Goal: Communication & Community: Participate in discussion

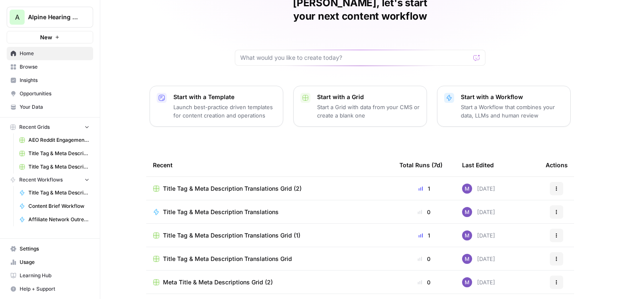
scroll to position [50, 0]
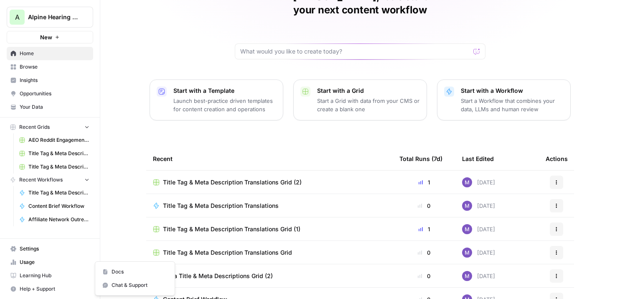
click at [40, 289] on span "Help + Support" at bounding box center [55, 289] width 70 height 8
click at [132, 283] on span "Chat & Support" at bounding box center [140, 285] width 56 height 8
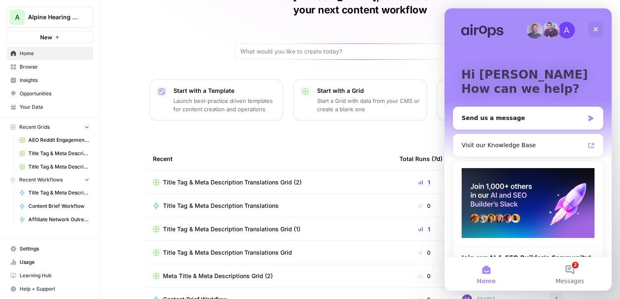
scroll to position [33, 0]
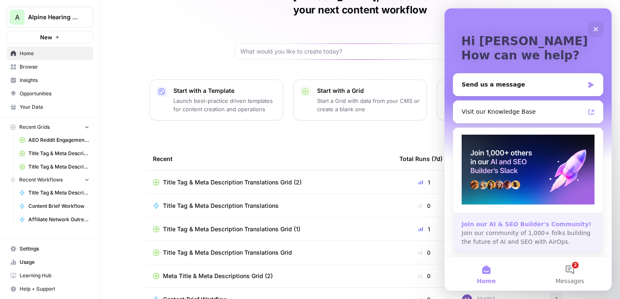
click at [513, 226] on div "Join our AI & SEO Builder's Community!" at bounding box center [528, 224] width 133 height 9
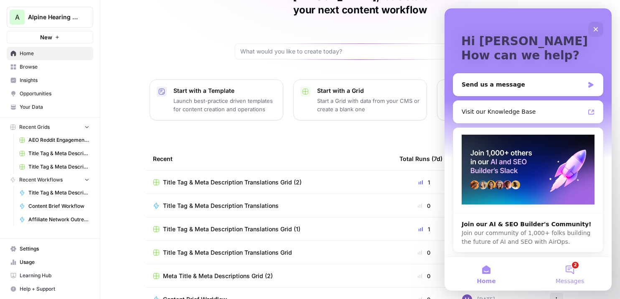
click at [567, 272] on button "2 Messages" at bounding box center [570, 273] width 84 height 33
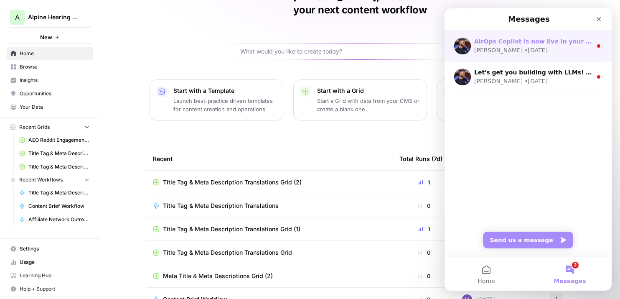
click at [531, 53] on div "[PERSON_NAME] • [DATE]" at bounding box center [533, 50] width 118 height 9
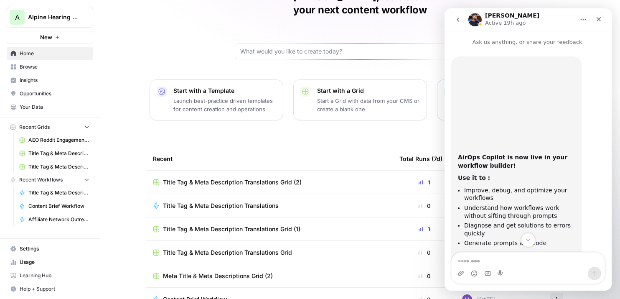
scroll to position [38, 0]
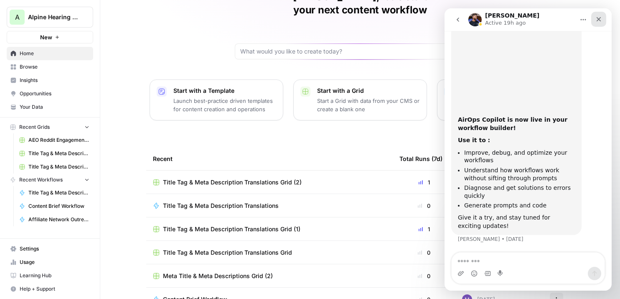
click at [598, 17] on icon "Close" at bounding box center [598, 19] width 7 height 7
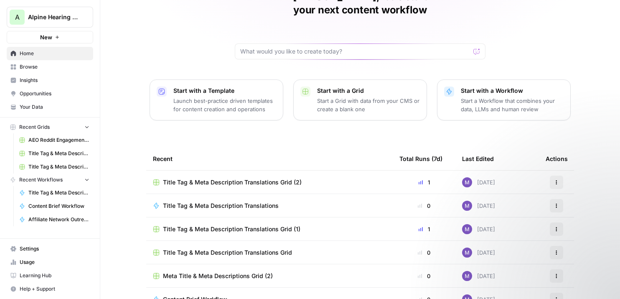
click at [33, 66] on span "Browse" at bounding box center [55, 67] width 70 height 8
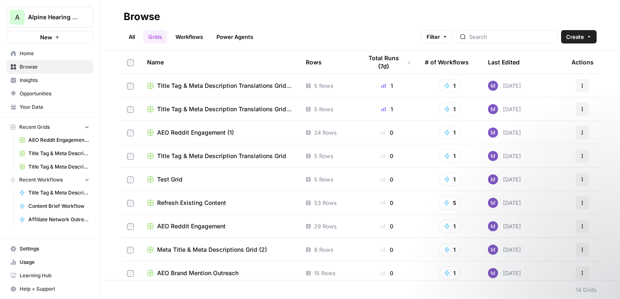
scroll to position [122, 0]
